Goal: Task Accomplishment & Management: Manage account settings

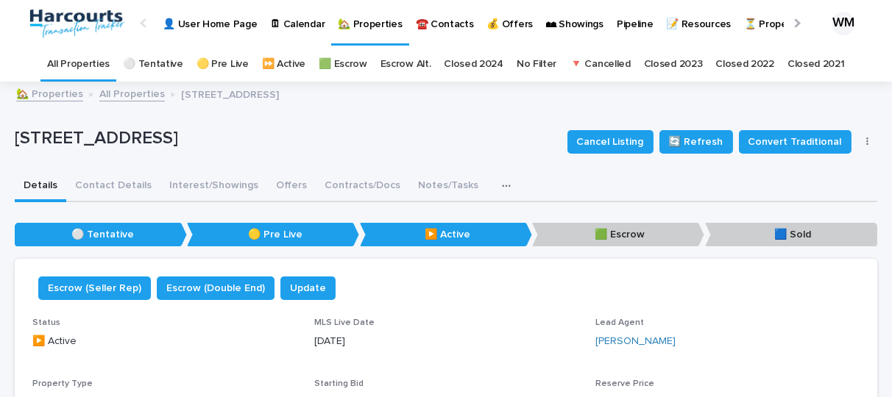
click at [85, 60] on link "All Properties" at bounding box center [78, 64] width 63 height 35
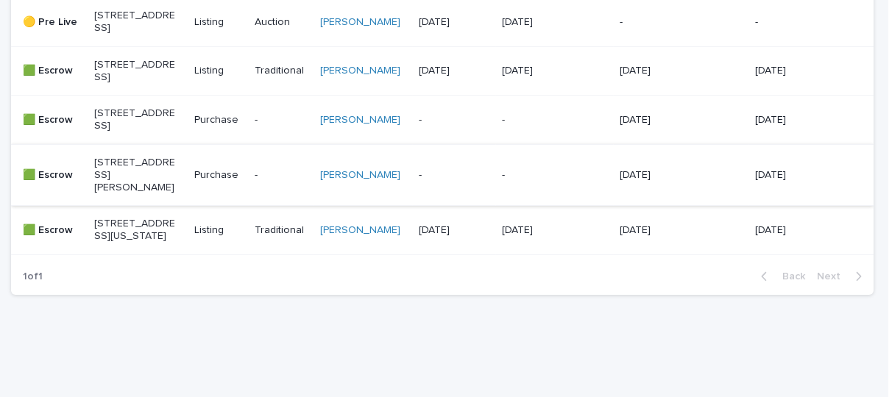
scroll to position [591, 0]
click at [129, 85] on p "[STREET_ADDRESS]" at bounding box center [135, 72] width 82 height 25
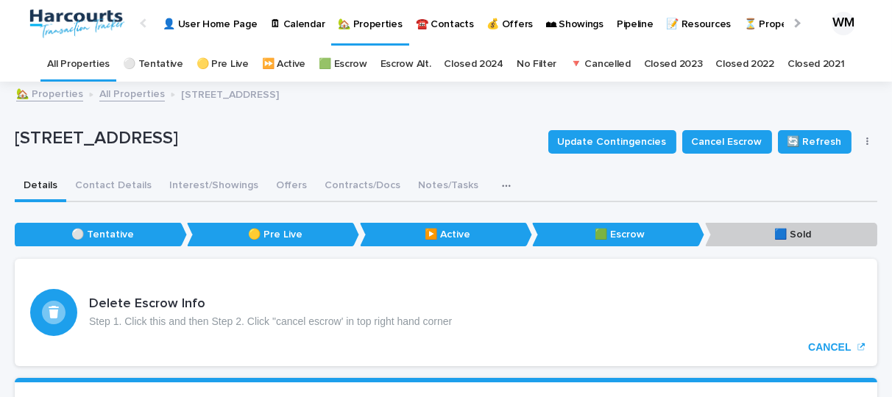
click at [857, 142] on button "button" at bounding box center [867, 142] width 21 height 10
click at [786, 173] on span "Mark as Sold (s)" at bounding box center [819, 171] width 75 height 15
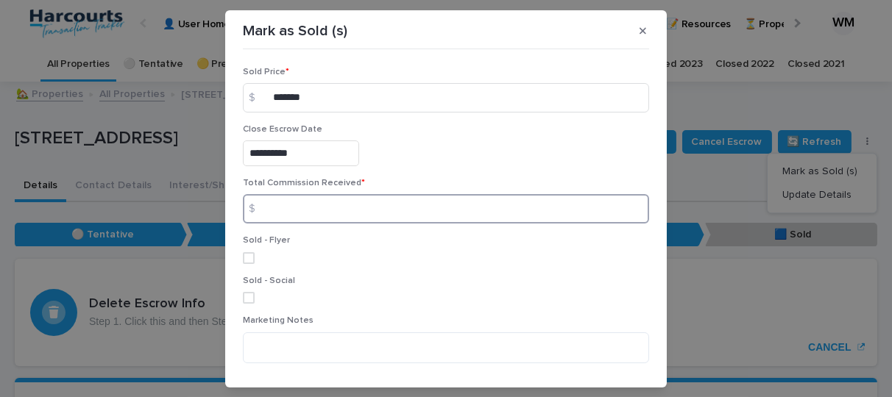
click at [290, 203] on input at bounding box center [446, 208] width 406 height 29
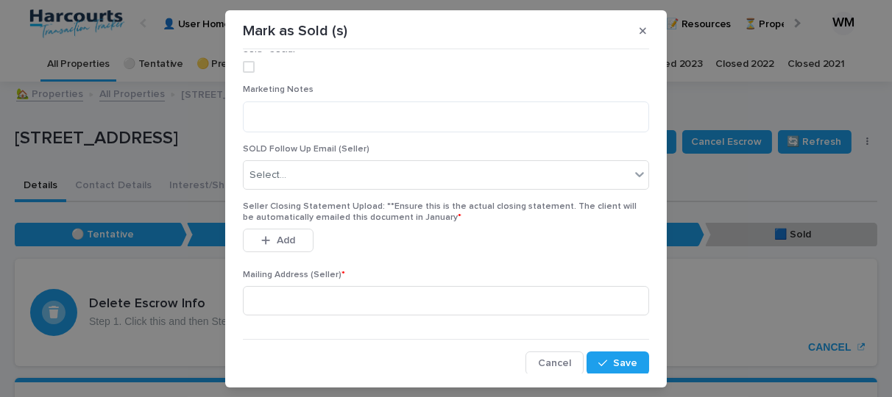
scroll to position [230, 0]
type input "*****"
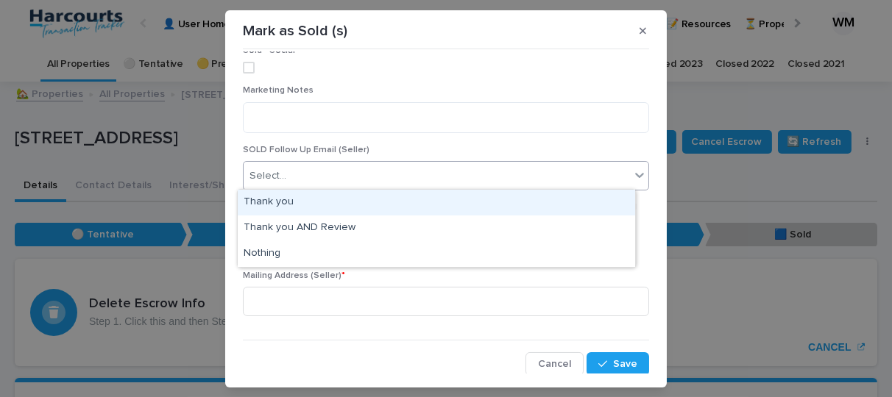
click at [311, 176] on div "Select..." at bounding box center [437, 176] width 386 height 24
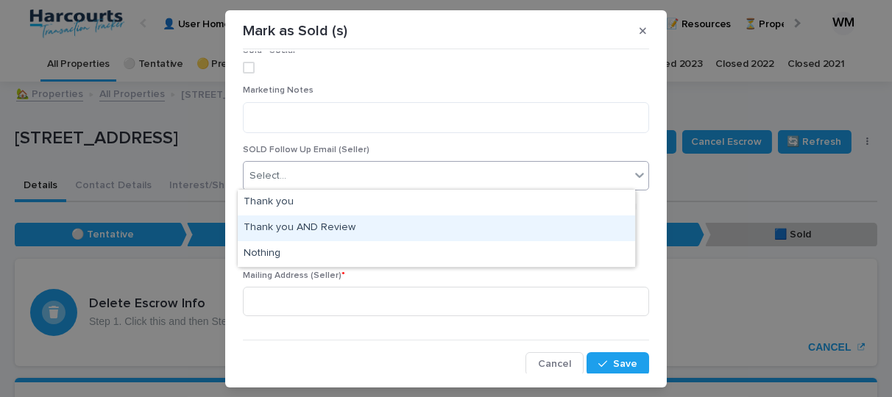
click at [273, 230] on div "Thank you AND Review" at bounding box center [436, 229] width 397 height 26
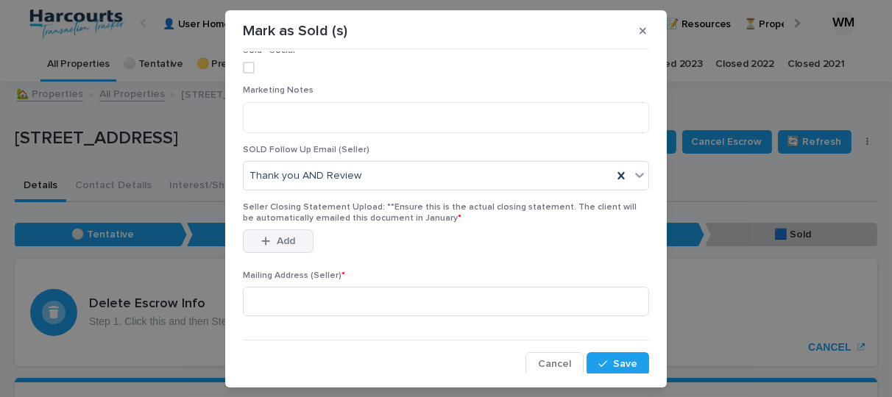
click at [277, 238] on span "Add" at bounding box center [286, 241] width 18 height 10
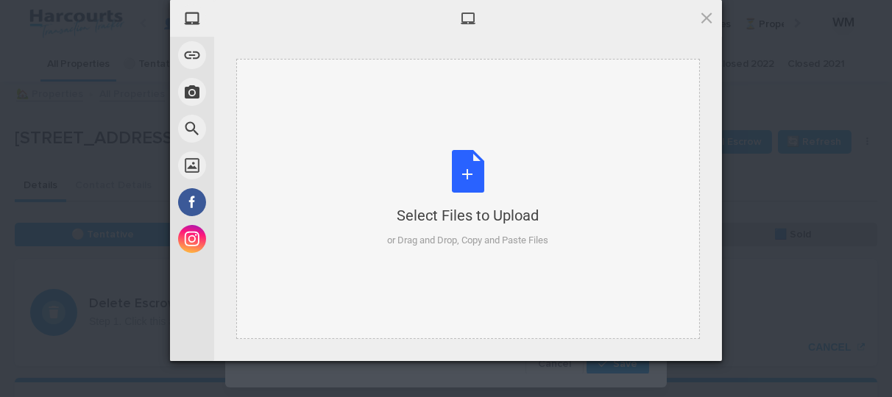
click at [483, 217] on div "Select Files to Upload" at bounding box center [468, 215] width 161 height 21
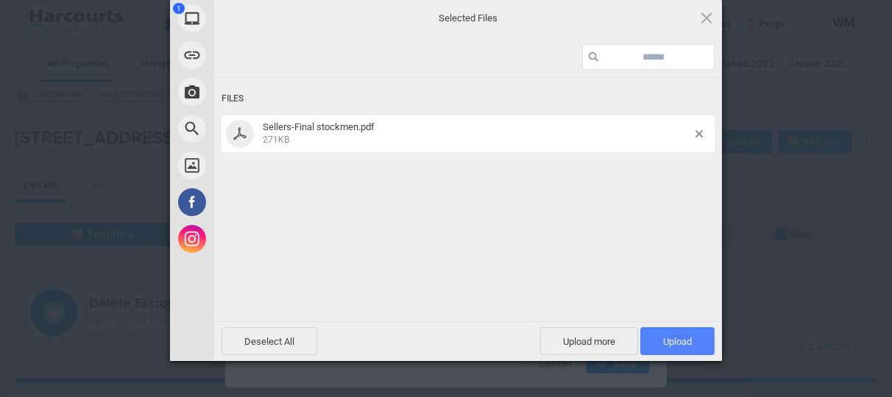
click at [664, 339] on span "Upload 1" at bounding box center [677, 341] width 29 height 11
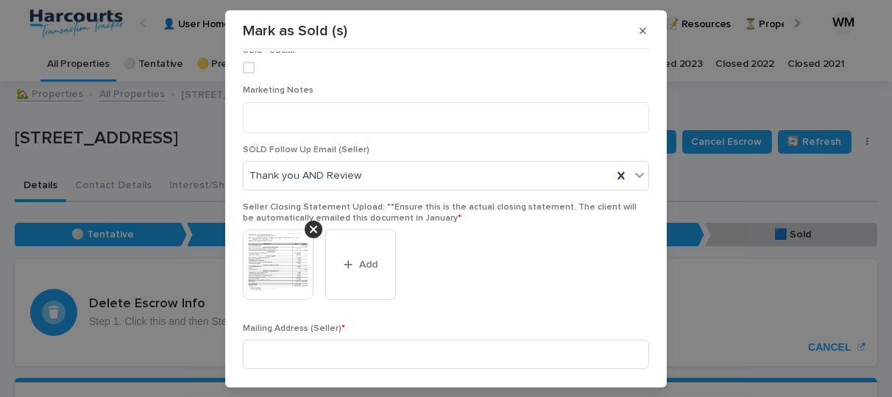
scroll to position [285, 0]
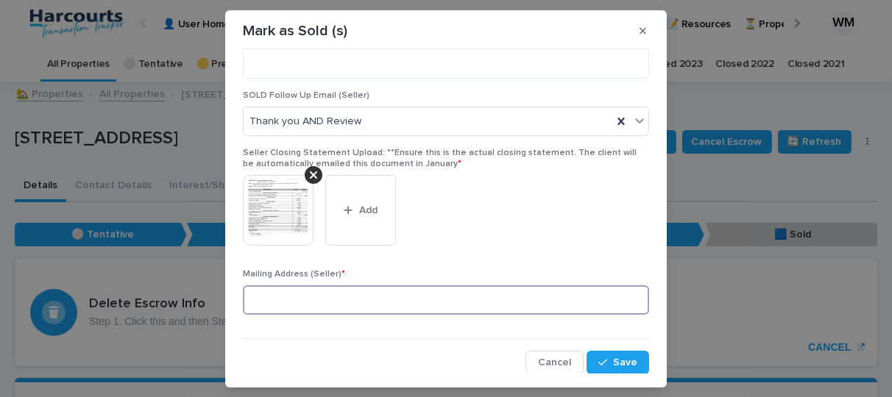
click at [340, 291] on input at bounding box center [446, 299] width 406 height 29
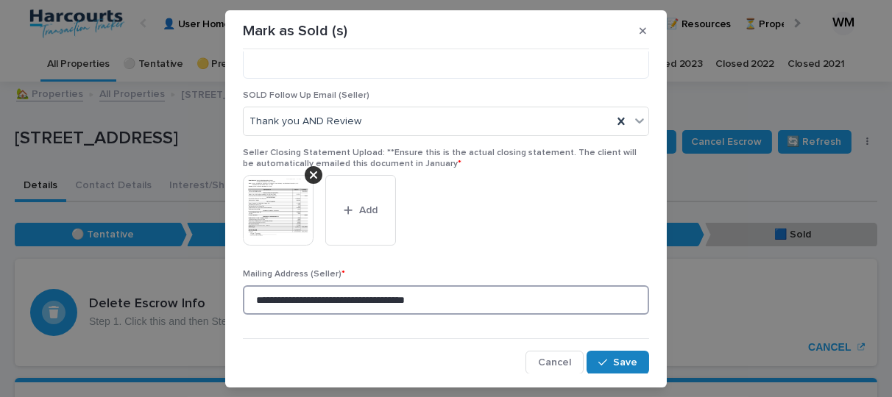
type input "**********"
click at [613, 359] on span "Save" at bounding box center [625, 363] width 24 height 10
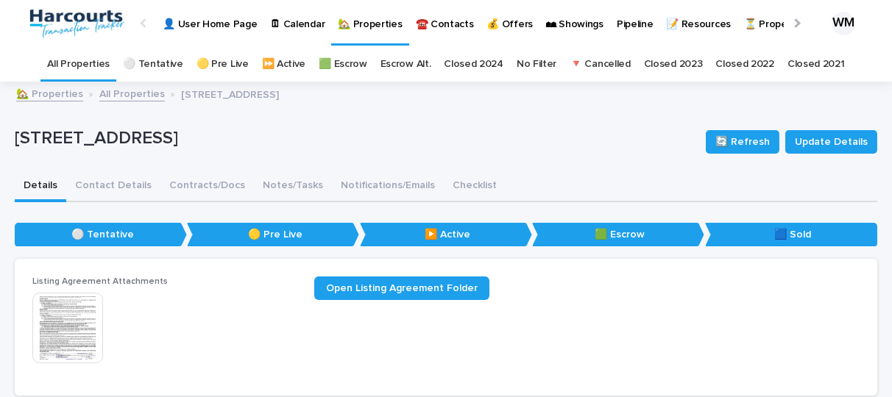
click at [82, 61] on link "All Properties" at bounding box center [78, 64] width 63 height 35
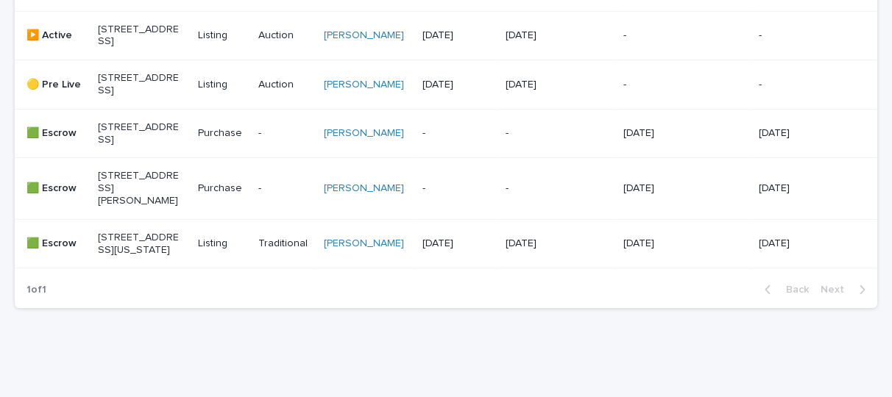
scroll to position [527, 0]
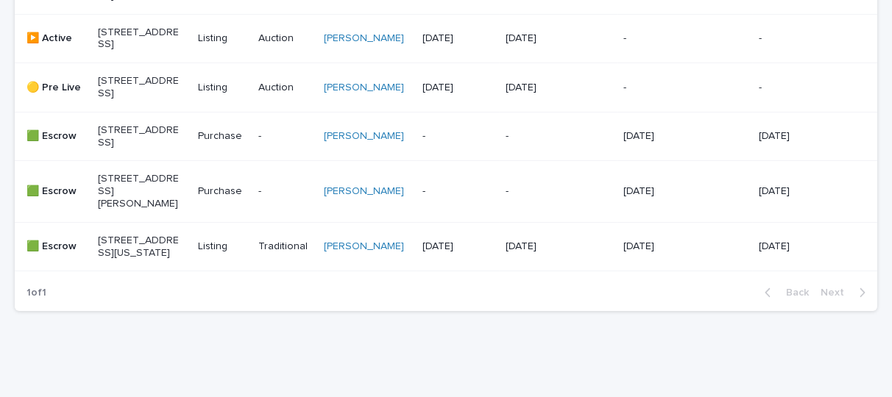
click at [139, 210] on p "[STREET_ADDRESS][PERSON_NAME]" at bounding box center [139, 191] width 82 height 37
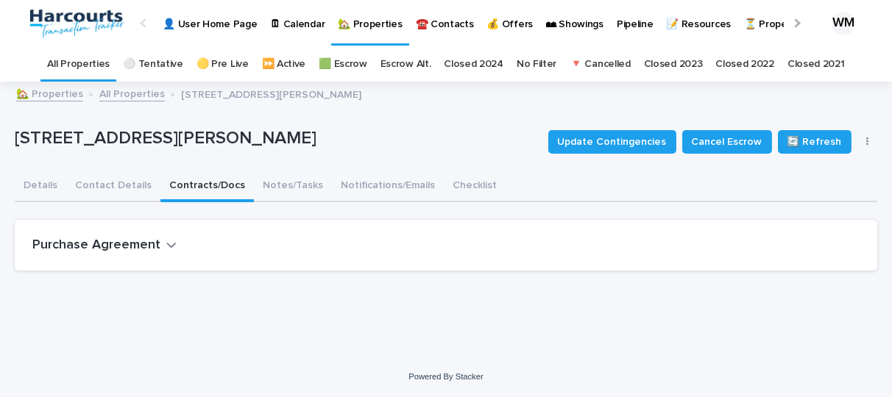
click at [198, 184] on button "Contracts/Docs" at bounding box center [206, 186] width 93 height 31
click at [141, 242] on h2 "Purchase Agreement" at bounding box center [96, 246] width 128 height 16
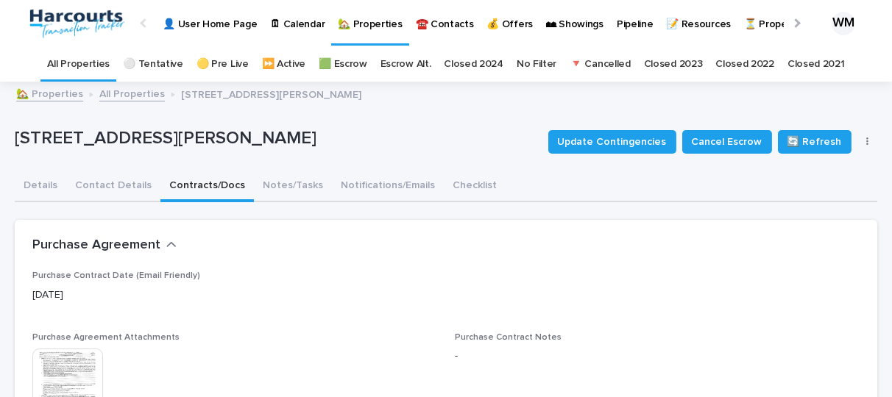
scroll to position [56, 0]
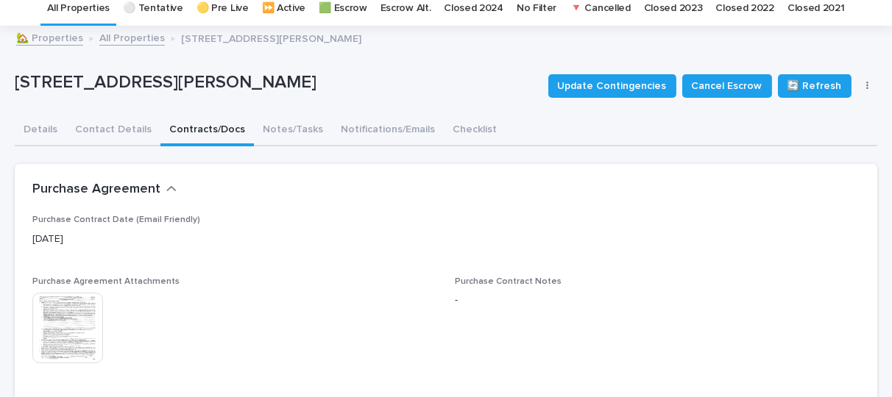
click at [64, 322] on img at bounding box center [67, 328] width 71 height 71
